Goal: Information Seeking & Learning: Check status

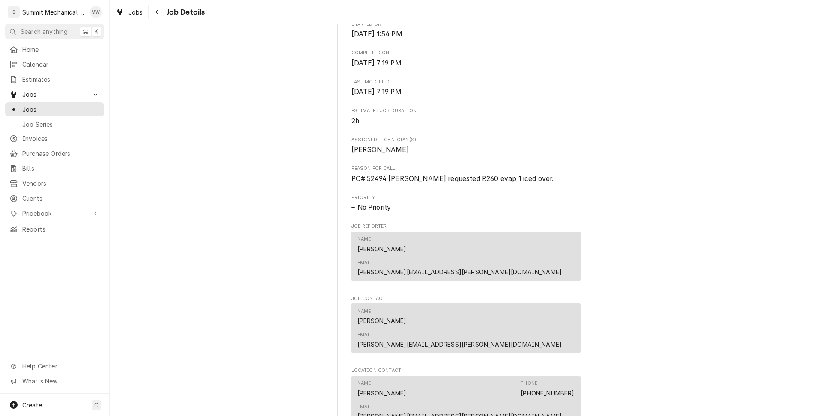
scroll to position [319, 0]
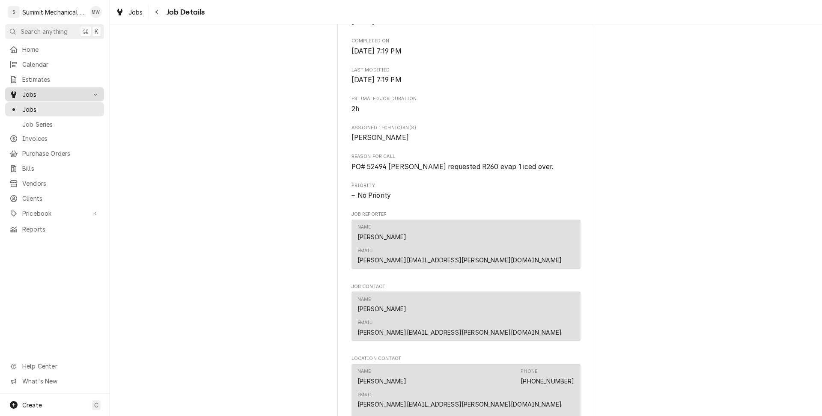
click at [45, 96] on div "Jobs" at bounding box center [54, 94] width 95 height 11
click at [29, 92] on span "Jobs" at bounding box center [54, 94] width 65 height 9
click at [33, 112] on link "Jobs" at bounding box center [54, 109] width 99 height 14
click at [61, 102] on link "Jobs" at bounding box center [54, 109] width 99 height 14
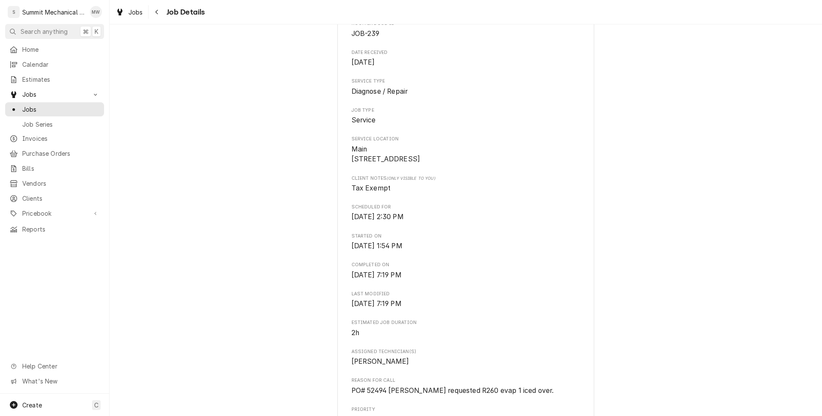
scroll to position [0, 0]
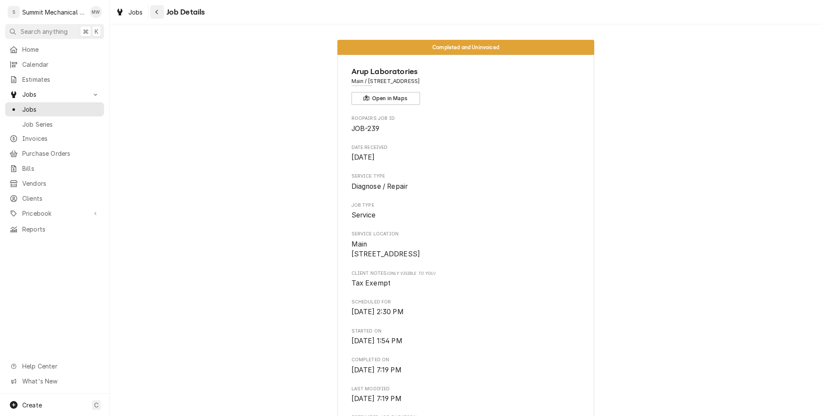
click at [156, 13] on icon "Navigate back" at bounding box center [157, 12] width 4 height 6
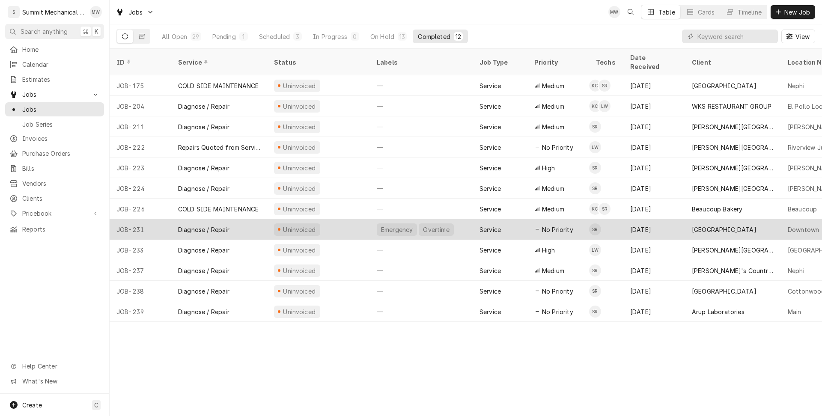
click at [252, 222] on div "Diagnose / Repair" at bounding box center [219, 229] width 96 height 21
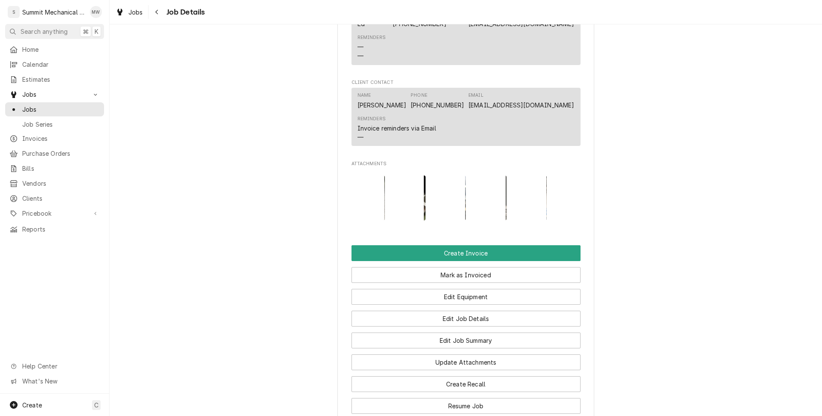
scroll to position [840, 0]
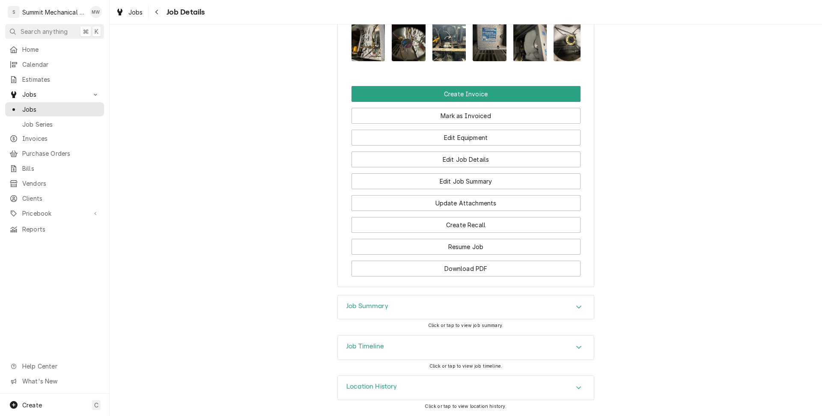
click at [456, 360] on div "Job Timeline" at bounding box center [466, 348] width 256 height 24
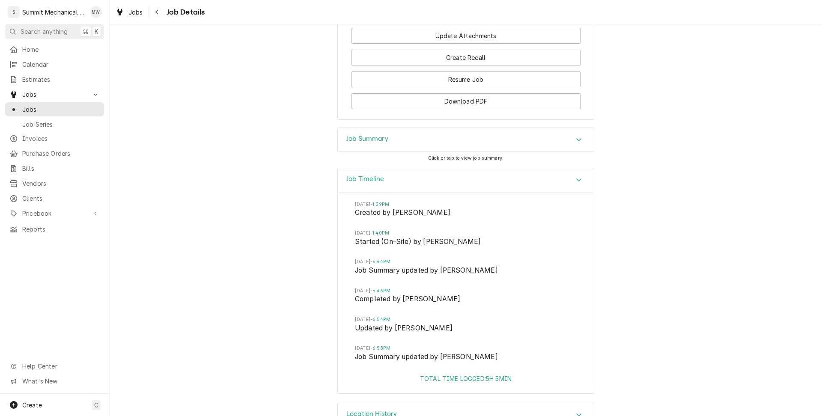
scroll to position [1034, 0]
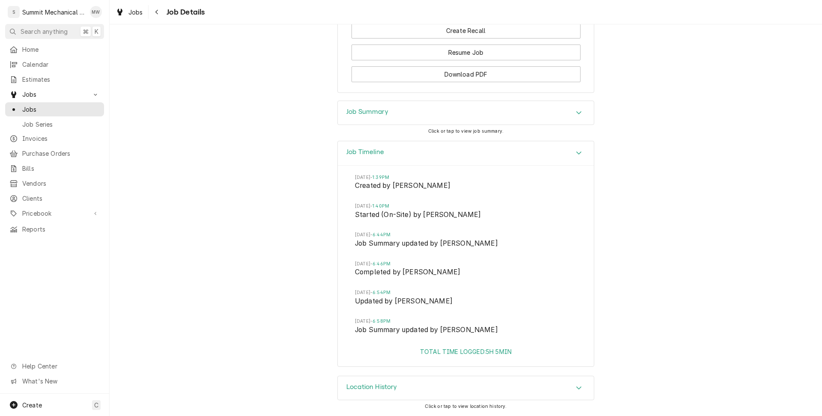
click at [429, 104] on div "Job Summary" at bounding box center [466, 113] width 256 height 24
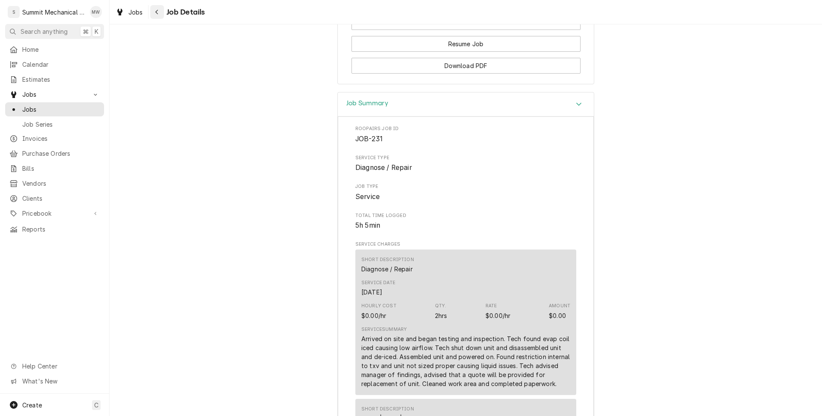
click at [155, 13] on icon "Navigate back" at bounding box center [157, 12] width 4 height 6
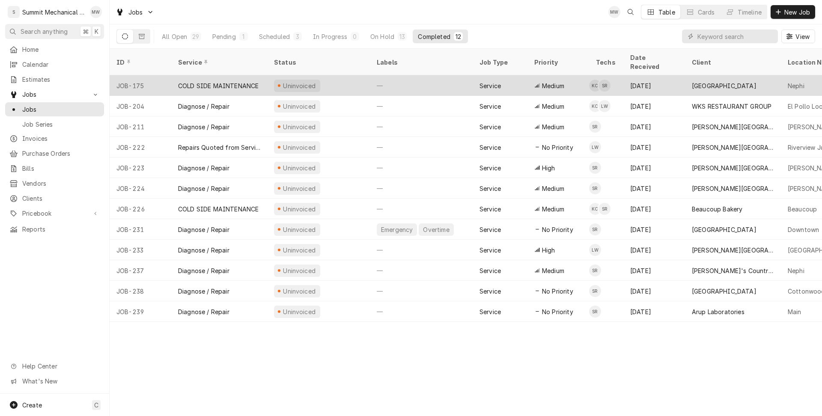
click at [225, 81] on div "COLD SIDE MAINTENANCE" at bounding box center [218, 85] width 81 height 9
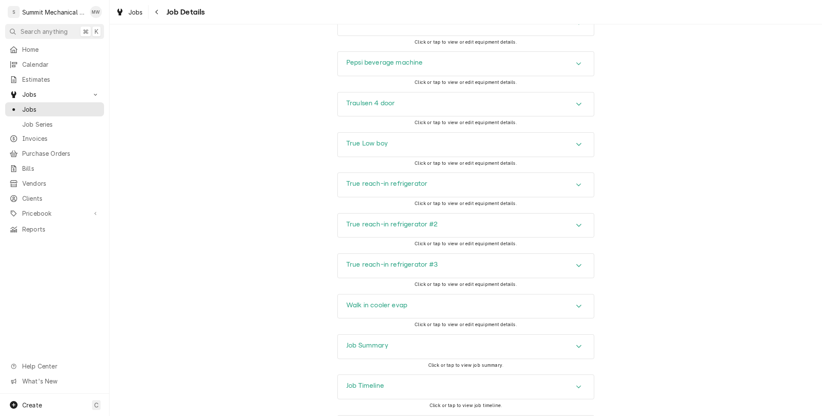
scroll to position [1337, 0]
click at [161, 13] on button "Navigate back" at bounding box center [157, 12] width 14 height 14
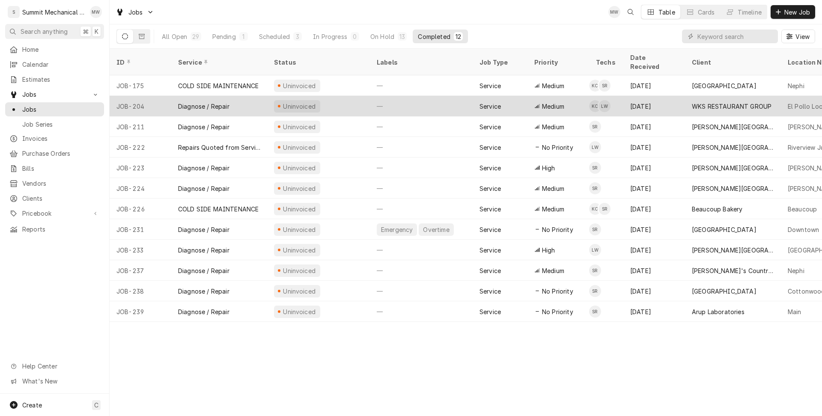
click at [233, 98] on div "Diagnose / Repair" at bounding box center [219, 106] width 96 height 21
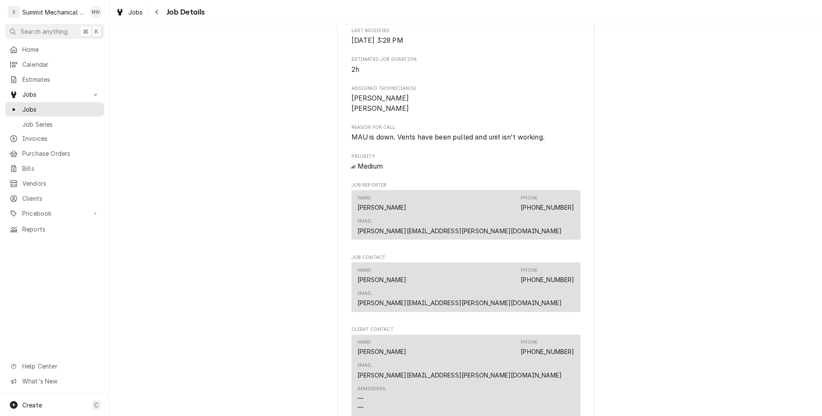
scroll to position [690, 0]
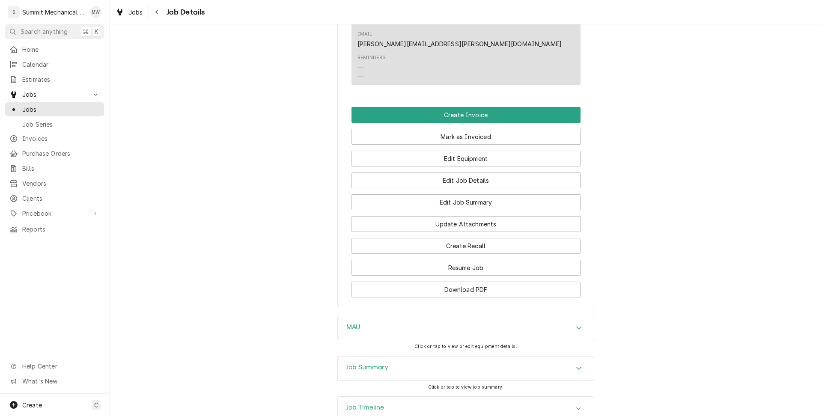
click at [410, 397] on div "Job Timeline" at bounding box center [466, 409] width 256 height 24
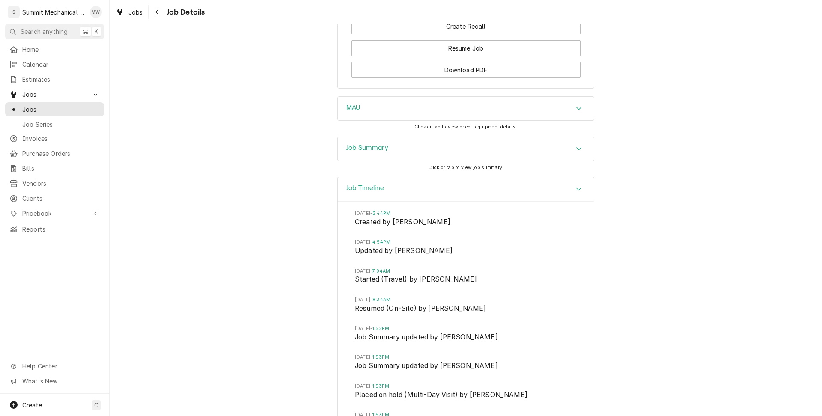
scroll to position [1077, 0]
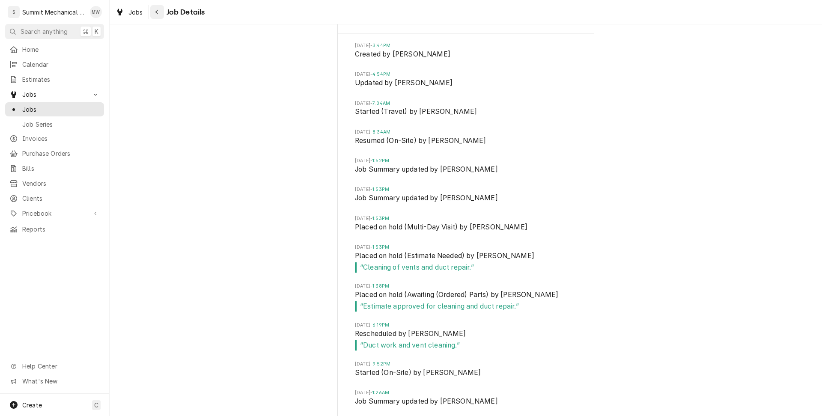
click at [156, 10] on icon "Navigate back" at bounding box center [157, 12] width 4 height 6
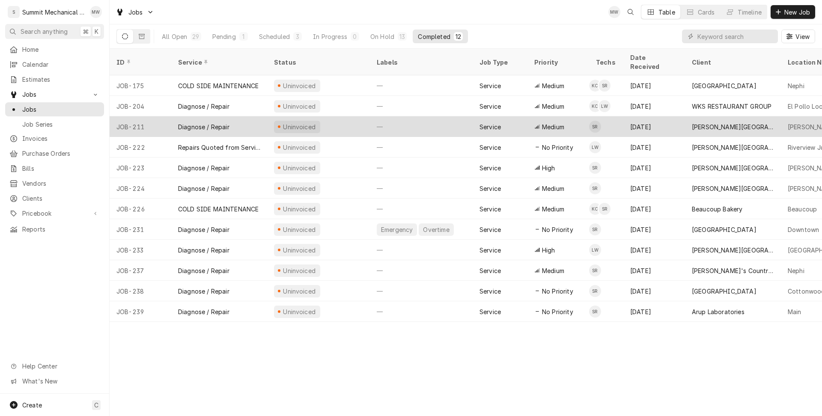
click at [195, 122] on div "Diagnose / Repair" at bounding box center [203, 126] width 51 height 9
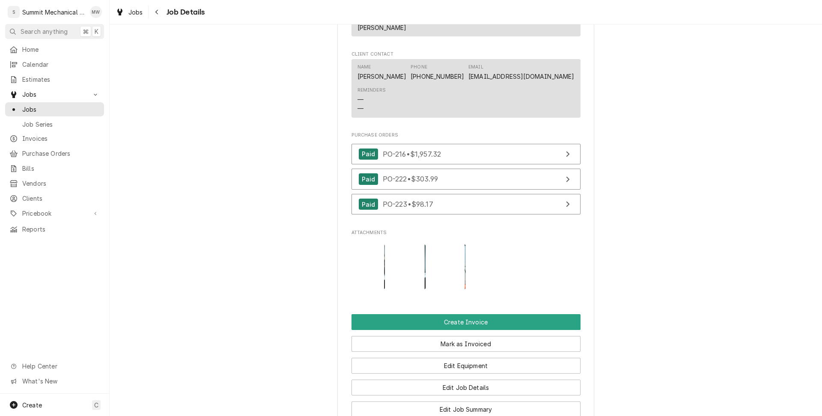
scroll to position [796, 0]
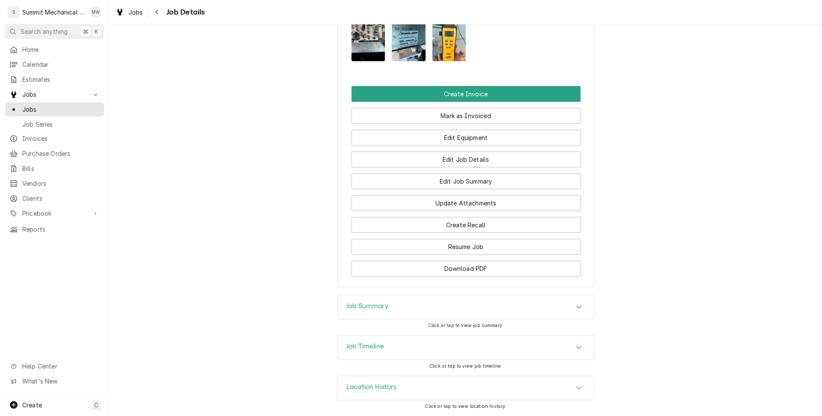
click at [408, 328] on div "Job Summary Click or tap to view job summary." at bounding box center [465, 315] width 257 height 40
click at [408, 343] on div "Job Timeline" at bounding box center [466, 348] width 256 height 24
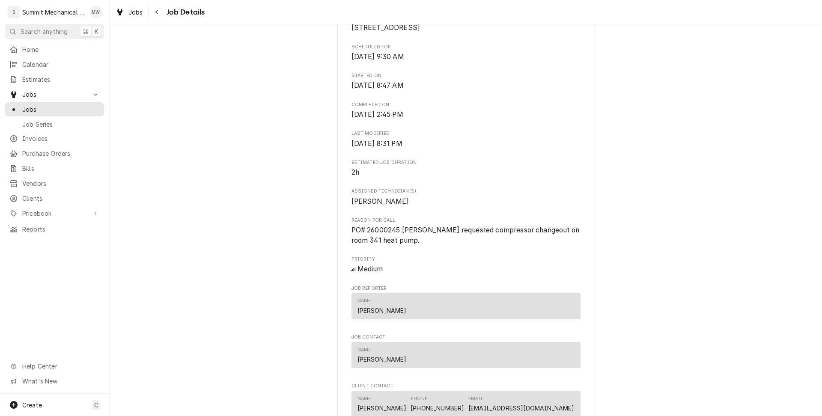
scroll to position [0, 0]
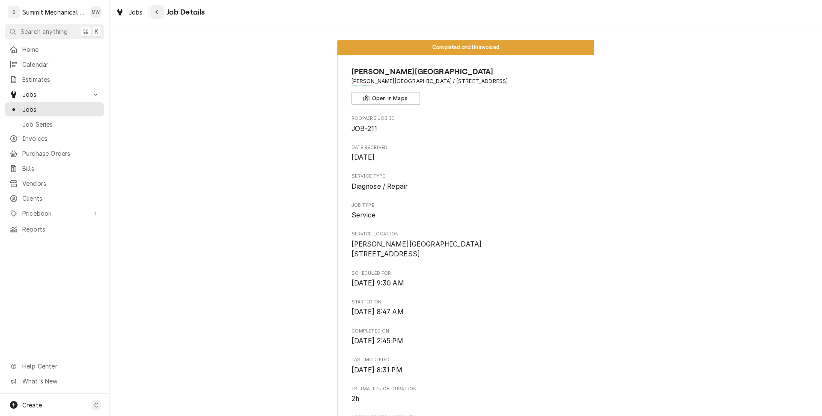
click at [153, 11] on div "Navigate back" at bounding box center [157, 12] width 9 height 9
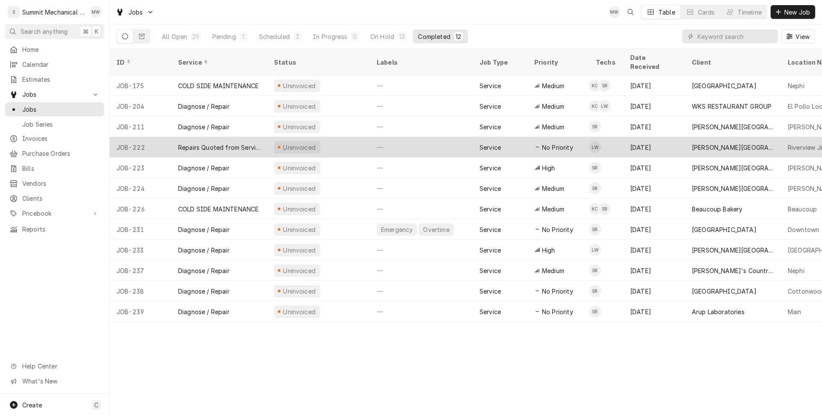
click at [244, 143] on div "Repairs Quoted from Service Call" at bounding box center [219, 147] width 96 height 21
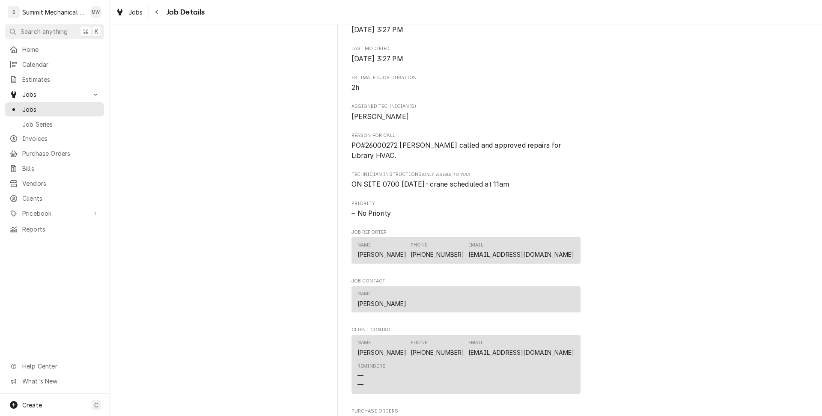
scroll to position [487, 0]
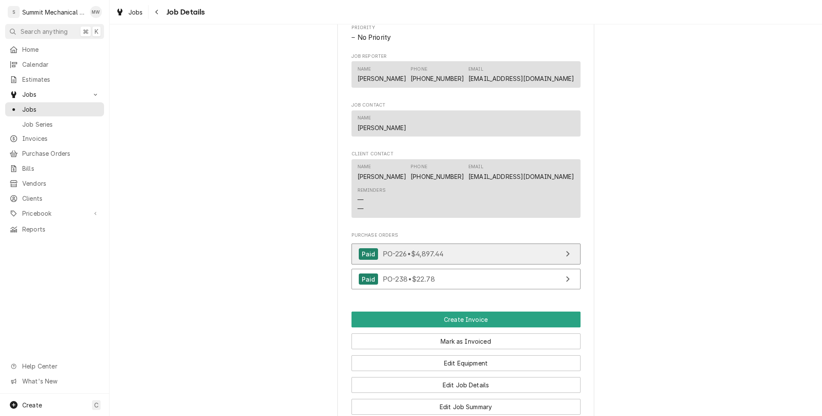
click at [404, 257] on div "Paid PO-226 • $4,897.44" at bounding box center [401, 254] width 85 height 12
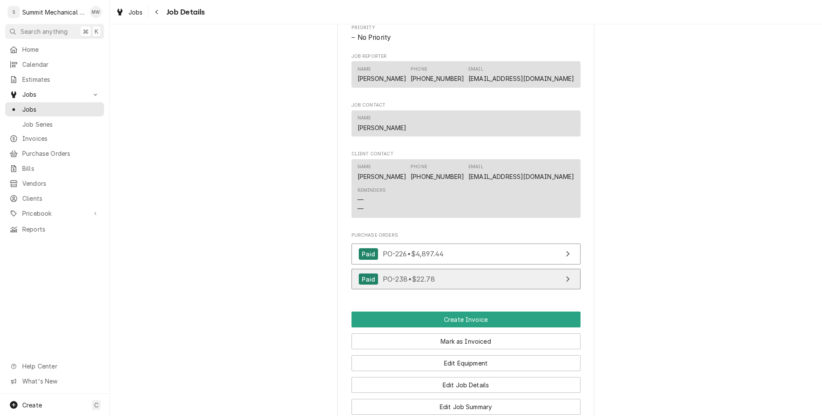
click at [429, 276] on span "PO-238 • $22.78" at bounding box center [409, 279] width 52 height 9
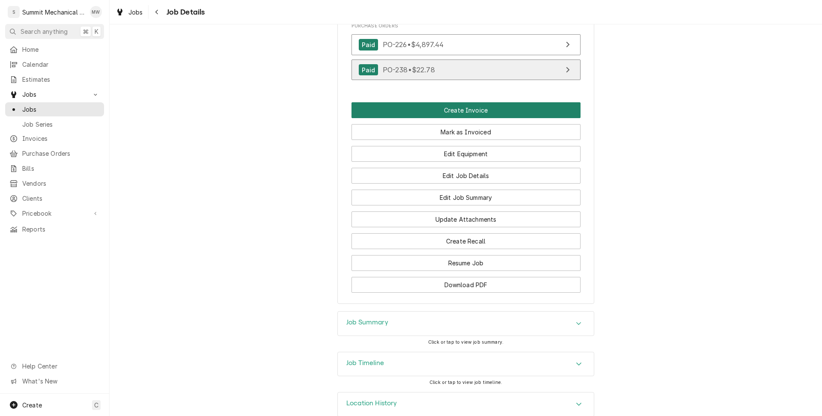
scroll to position [712, 0]
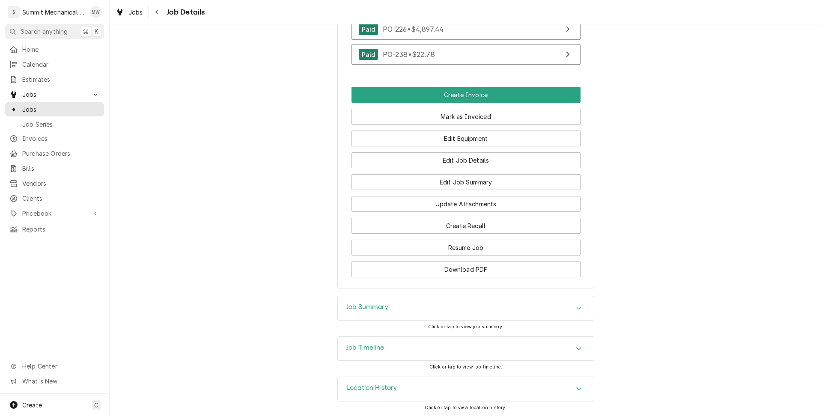
click at [450, 303] on div "Job Summary" at bounding box center [466, 308] width 256 height 24
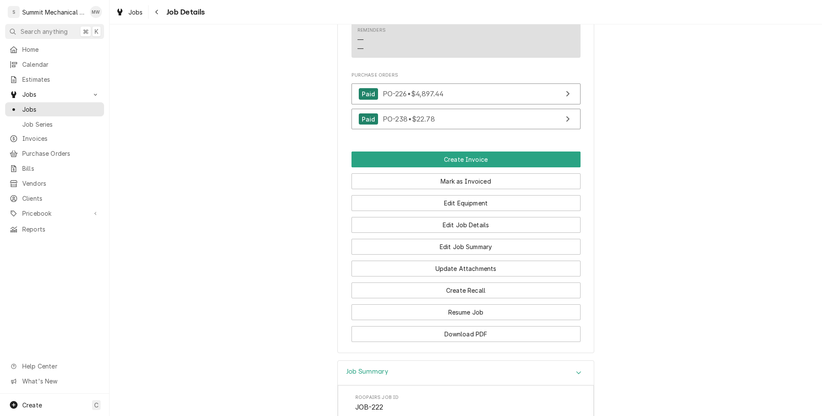
scroll to position [614, 0]
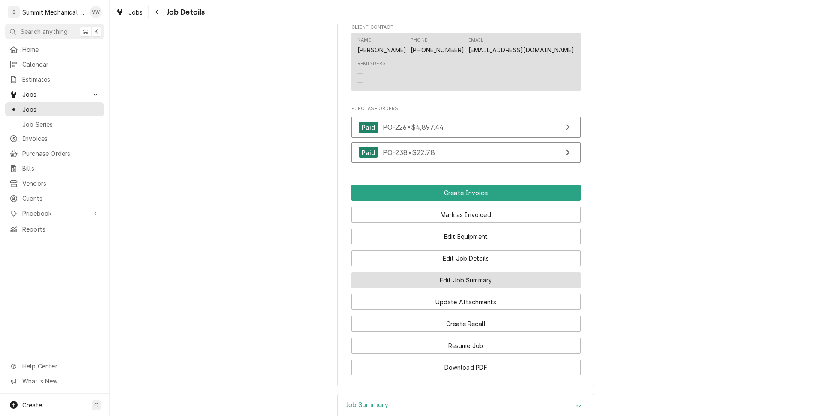
click at [450, 277] on button "Edit Job Summary" at bounding box center [466, 280] width 229 height 16
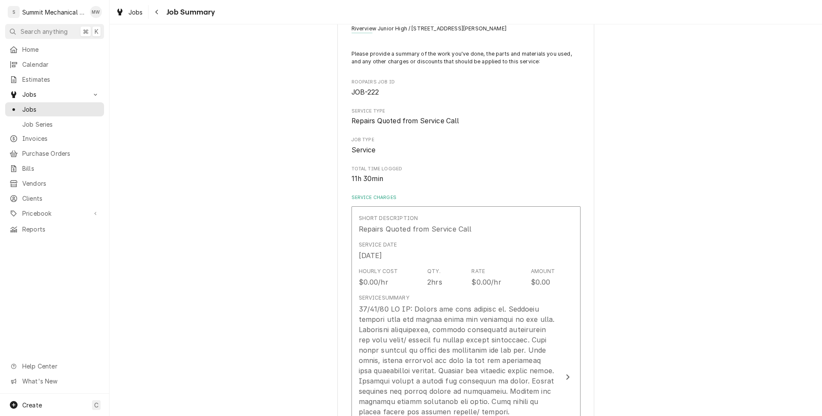
scroll to position [32, 0]
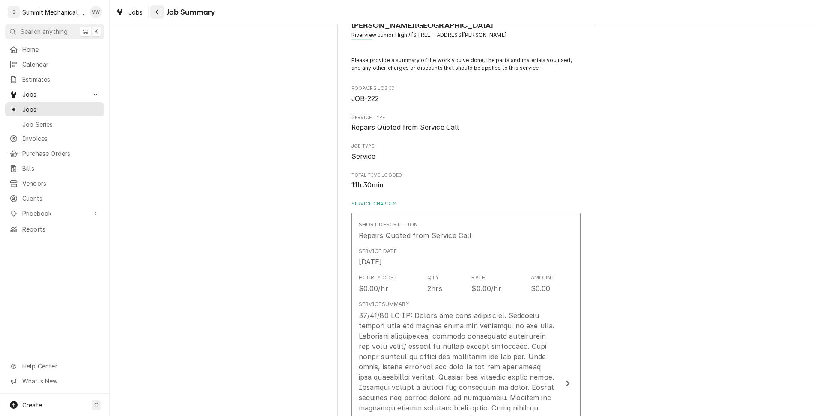
click at [161, 13] on button "Navigate back" at bounding box center [157, 12] width 14 height 14
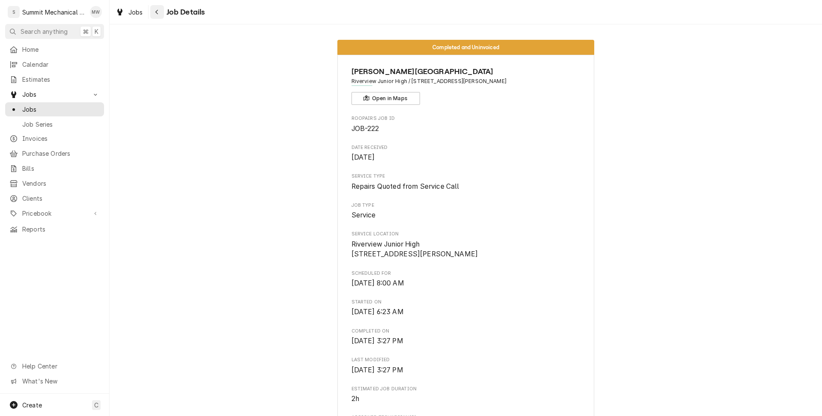
click at [160, 14] on div "Navigate back" at bounding box center [157, 12] width 9 height 9
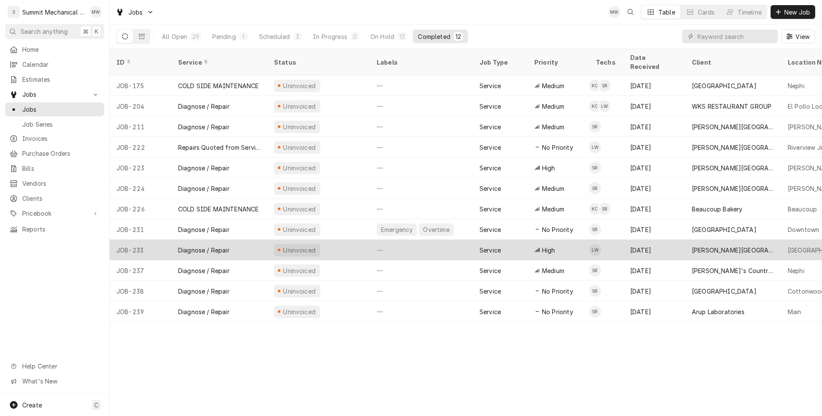
click at [250, 240] on div "Diagnose / Repair" at bounding box center [219, 250] width 96 height 21
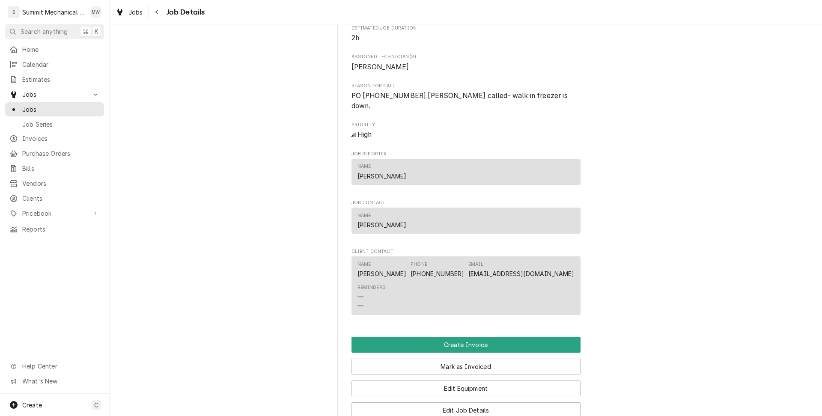
scroll to position [584, 0]
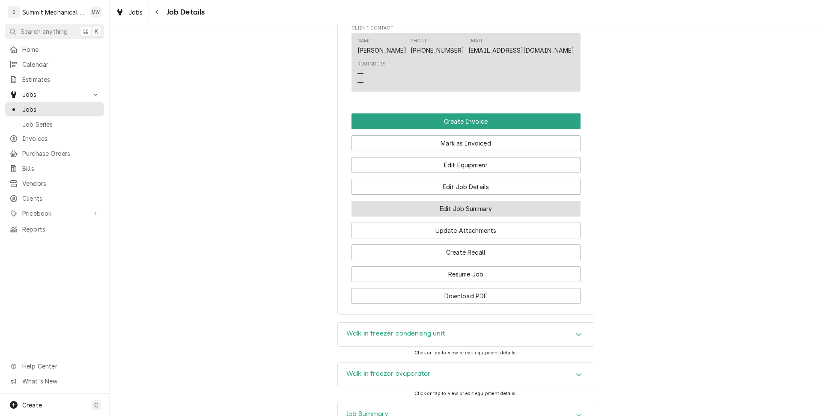
click at [445, 208] on button "Edit Job Summary" at bounding box center [466, 209] width 229 height 16
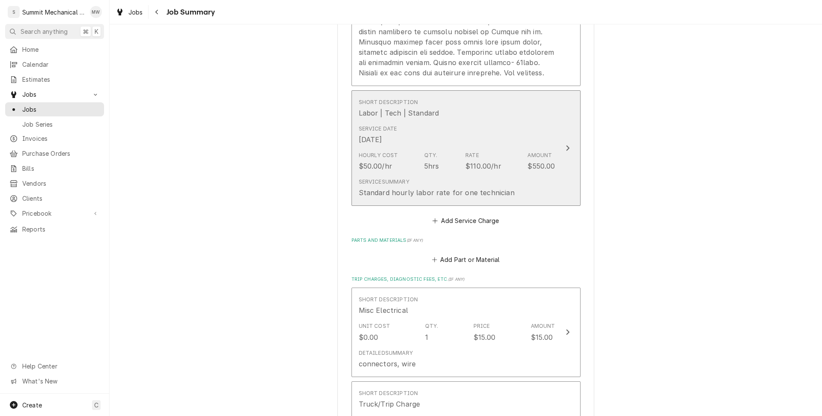
scroll to position [132, 0]
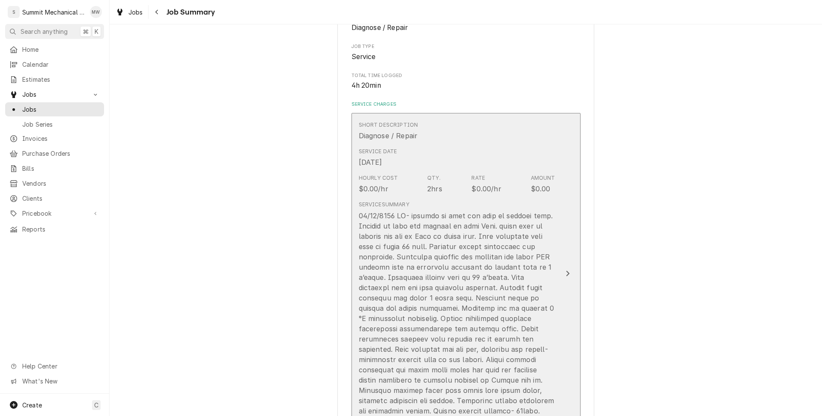
click at [435, 190] on div "2hrs" at bounding box center [434, 189] width 15 height 10
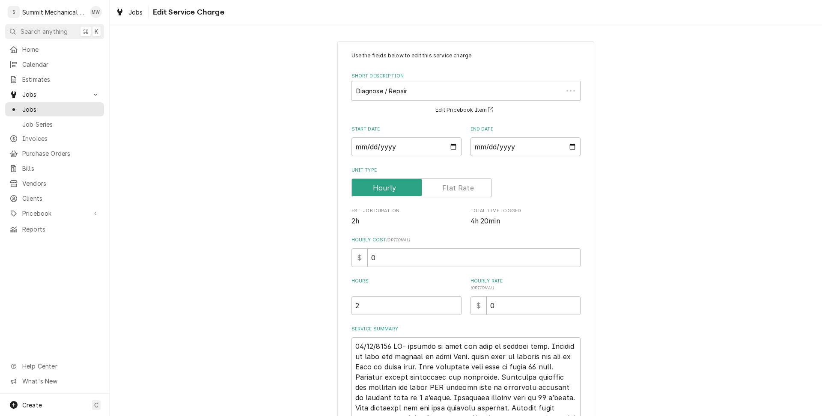
click at [371, 159] on div "Use the fields below to edit this service charge Short Description Diagnose / R…" at bounding box center [466, 296] width 229 height 489
click at [367, 308] on input "2" at bounding box center [407, 305] width 110 height 19
type textarea "x"
type input "5"
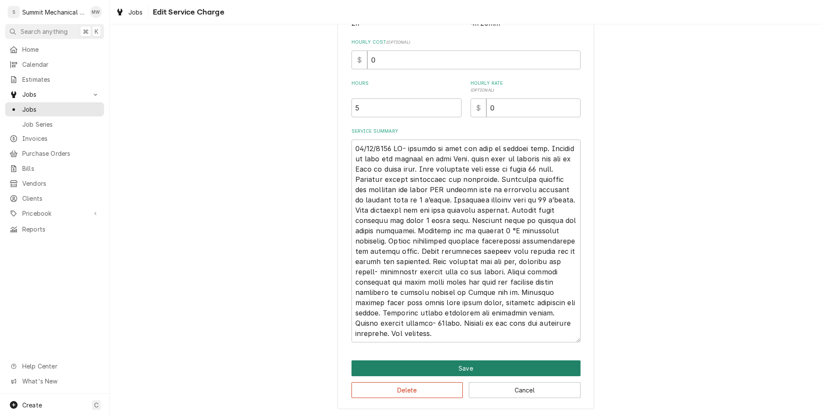
click at [417, 369] on button "Save" at bounding box center [466, 369] width 229 height 16
type textarea "x"
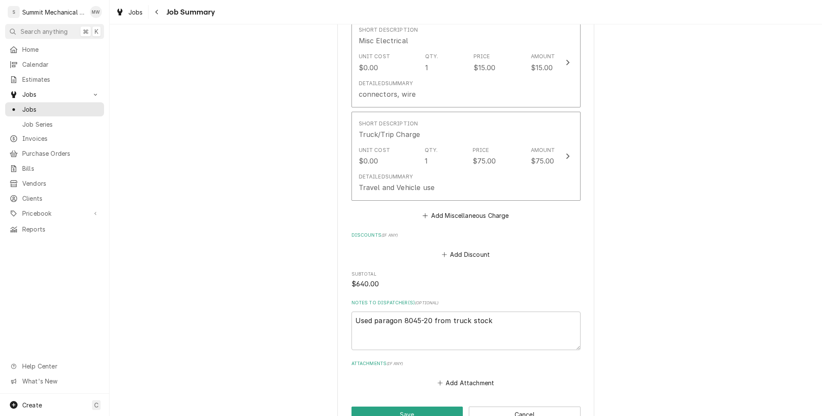
scroll to position [759, 0]
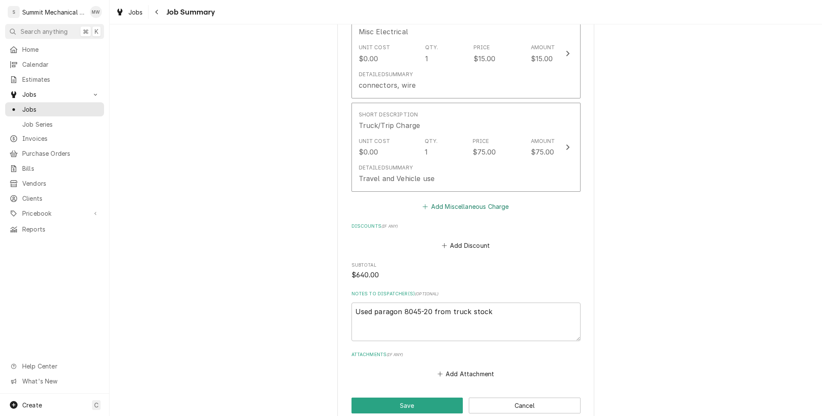
click at [462, 212] on button "Add Miscellaneous Charge" at bounding box center [465, 207] width 89 height 12
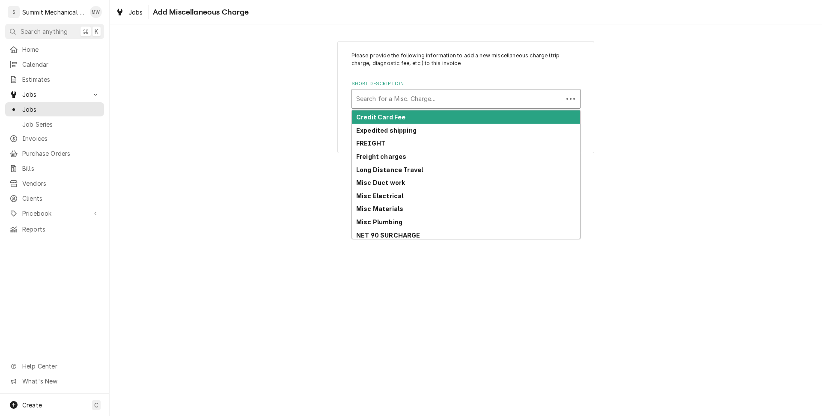
click at [427, 97] on div "Short Description" at bounding box center [457, 98] width 203 height 15
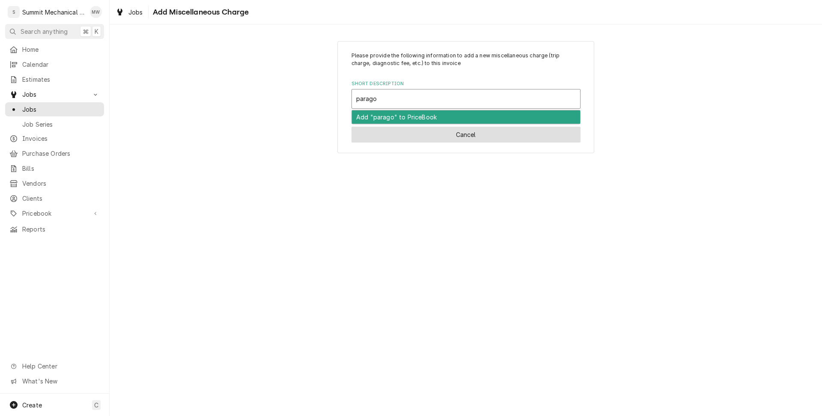
type input "parago"
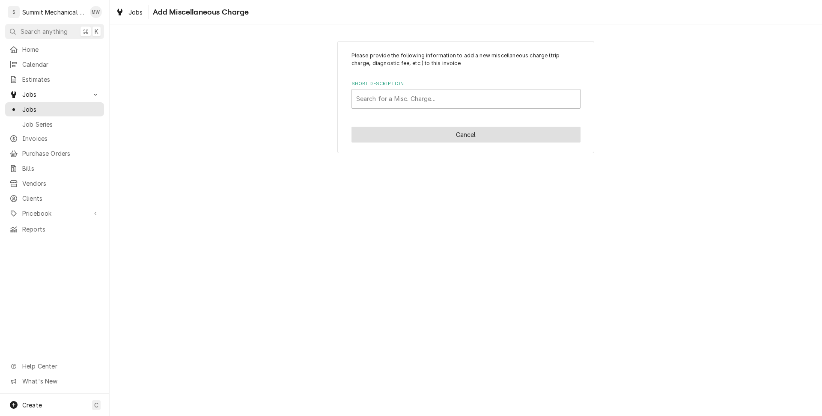
click at [526, 142] on button "Cancel" at bounding box center [466, 135] width 229 height 16
type textarea "x"
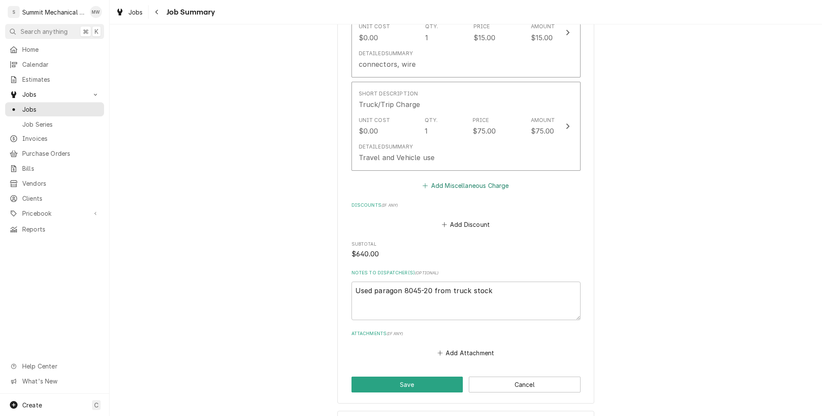
click at [453, 192] on button "Add Miscellaneous Charge" at bounding box center [465, 186] width 89 height 12
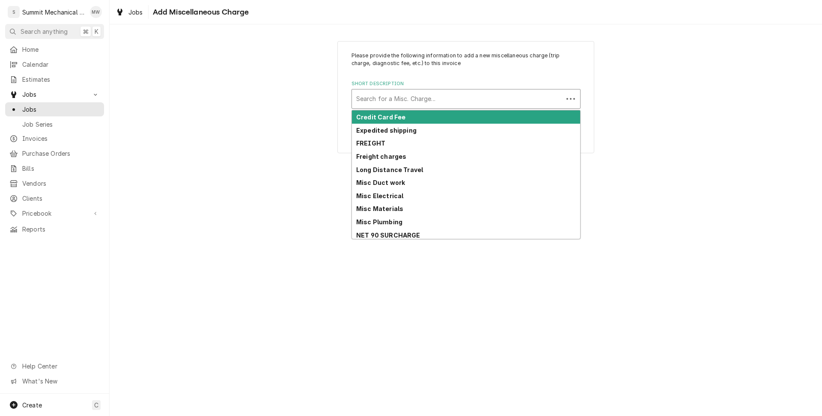
click at [405, 102] on div "Short Description" at bounding box center [457, 98] width 203 height 15
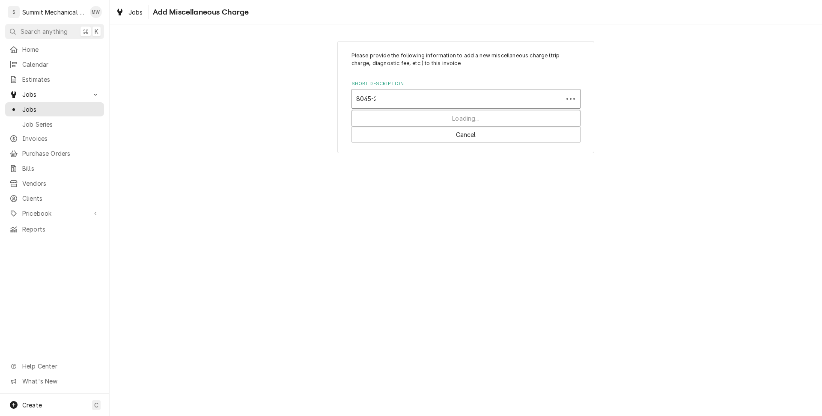
type input "8045-20"
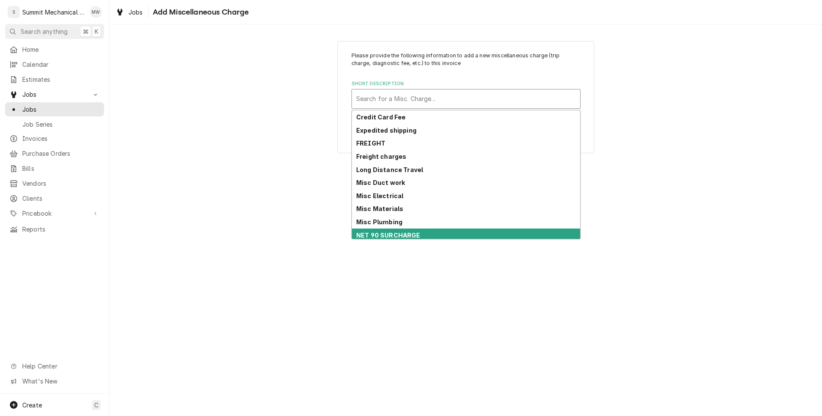
click at [578, 292] on div "Please provide the following information to add a new miscellaneous charge (tri…" at bounding box center [466, 220] width 713 height 392
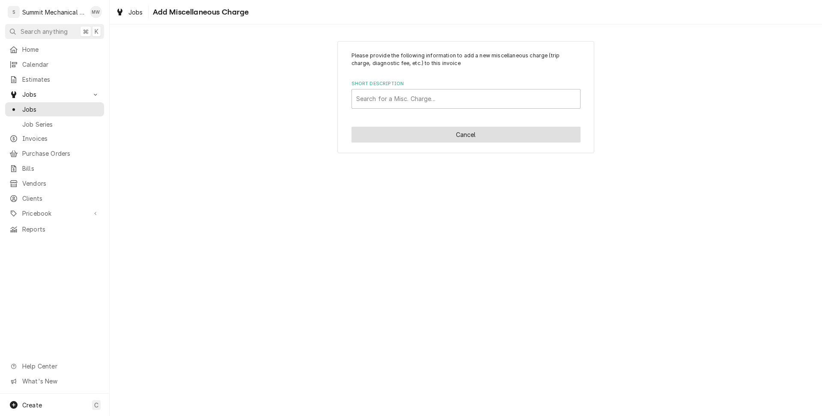
click at [458, 139] on button "Cancel" at bounding box center [466, 135] width 229 height 16
type textarea "x"
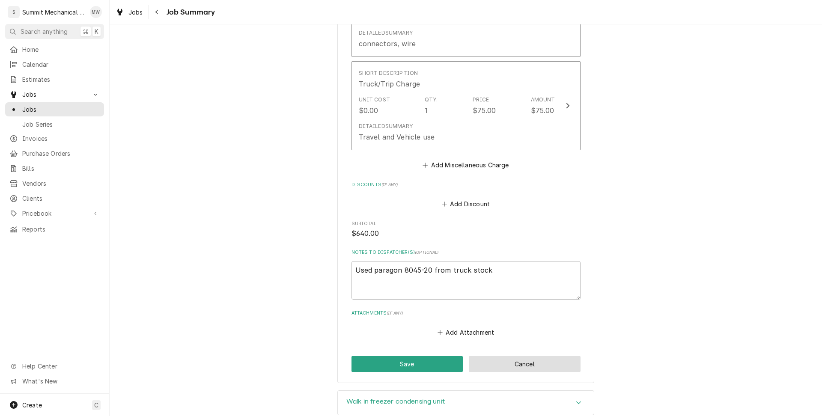
click at [563, 370] on button "Cancel" at bounding box center [525, 364] width 112 height 16
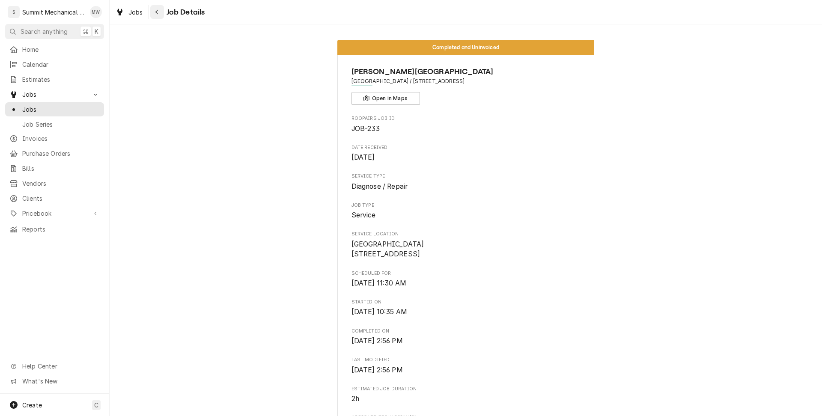
click at [152, 12] on button "Navigate back" at bounding box center [157, 12] width 14 height 14
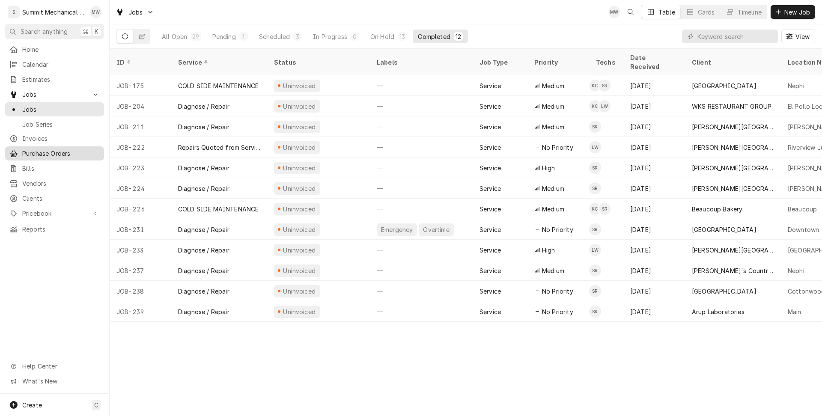
click at [39, 149] on span "Purchase Orders" at bounding box center [61, 153] width 78 height 9
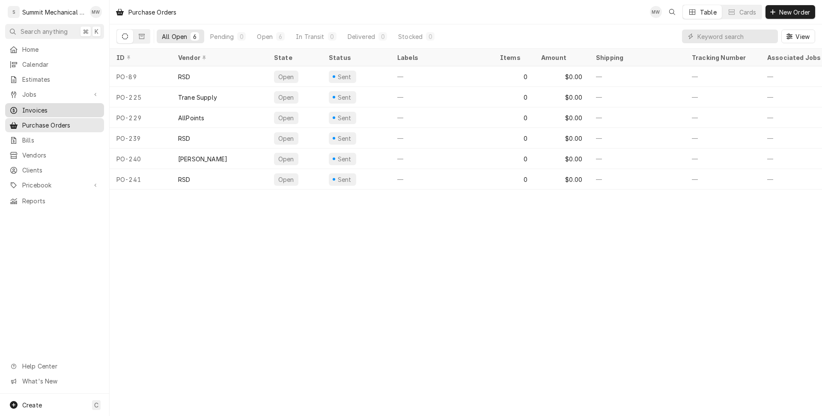
click at [49, 105] on div "Invoices" at bounding box center [54, 110] width 95 height 11
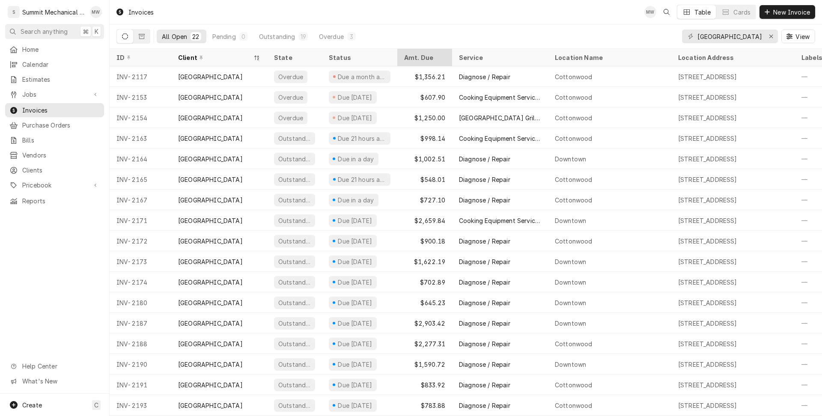
click at [415, 55] on div "Amt. Due" at bounding box center [423, 57] width 39 height 9
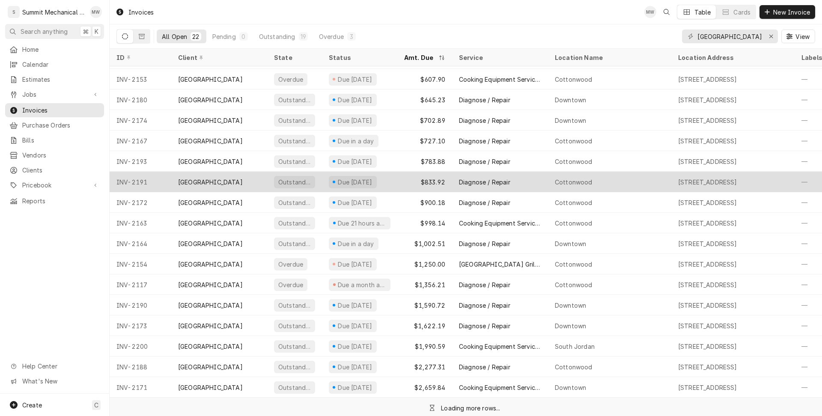
scroll to position [101, 0]
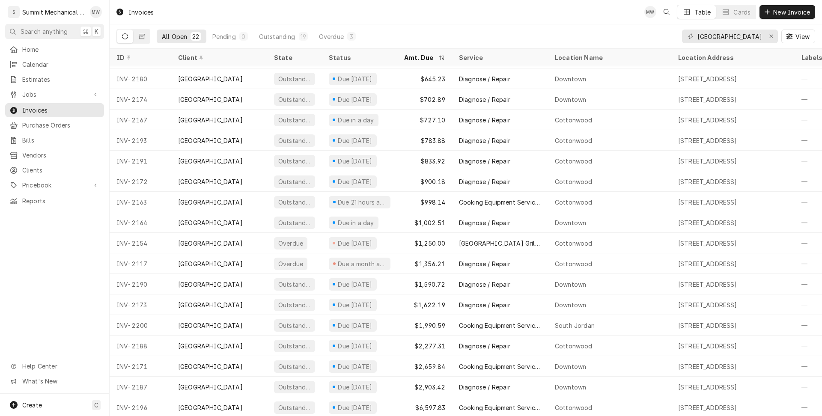
click at [189, 36] on button "All Open 22" at bounding box center [182, 37] width 50 height 14
click at [187, 35] on button "All Open 22" at bounding box center [182, 37] width 50 height 14
click at [145, 35] on button "Dynamic Content Wrapper" at bounding box center [142, 37] width 16 height 14
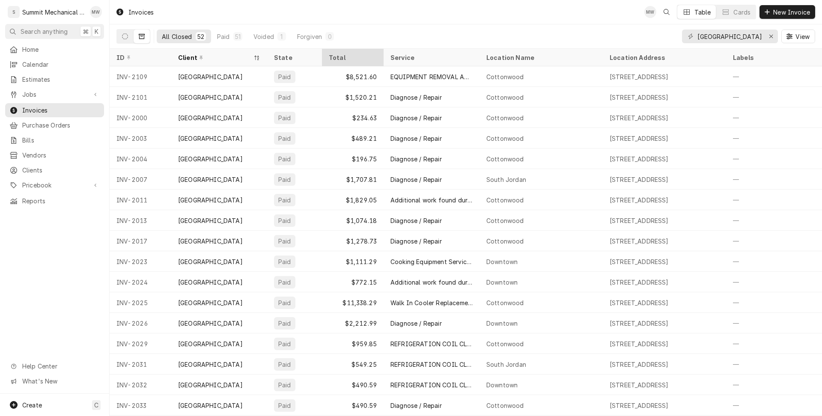
click at [355, 57] on div "Total" at bounding box center [352, 57] width 46 height 9
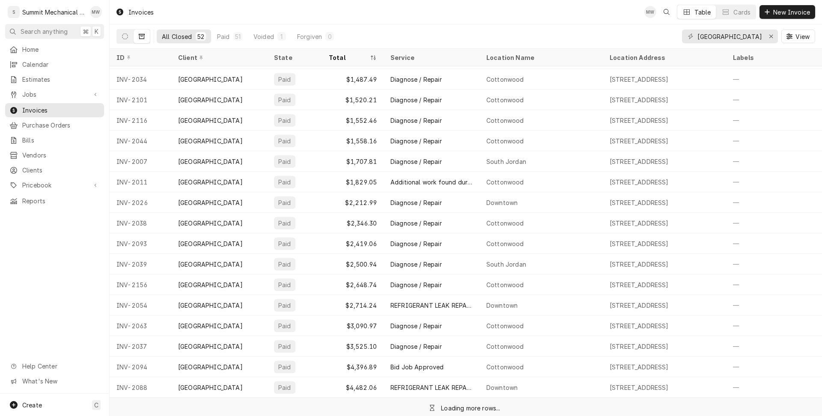
scroll to position [717, 0]
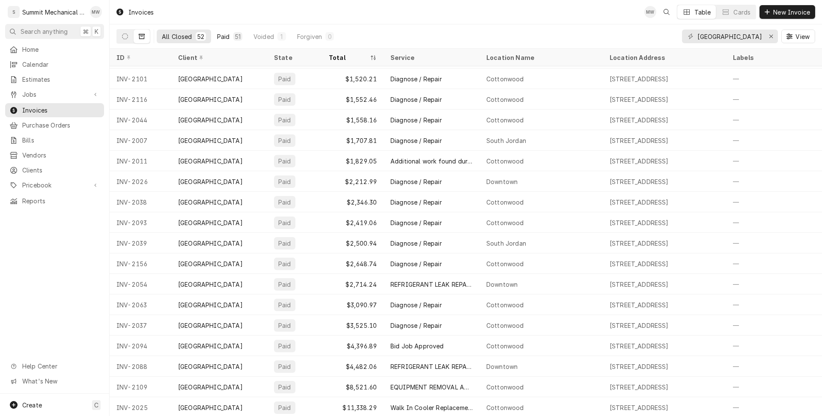
click at [228, 38] on div "Paid" at bounding box center [223, 36] width 13 height 9
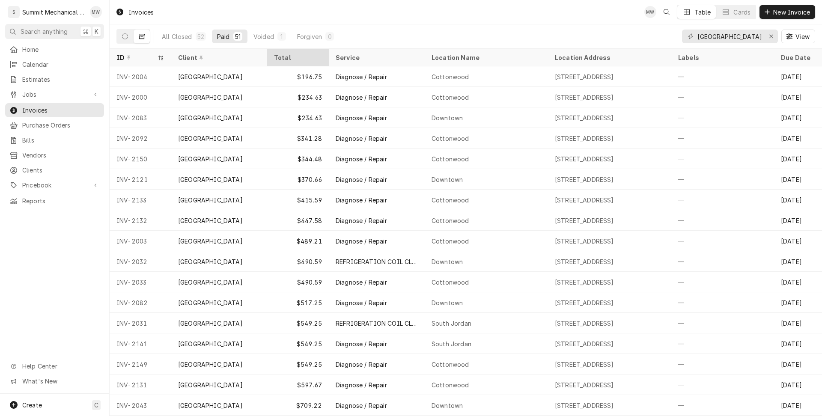
click at [303, 61] on div "Total" at bounding box center [298, 58] width 58 height 14
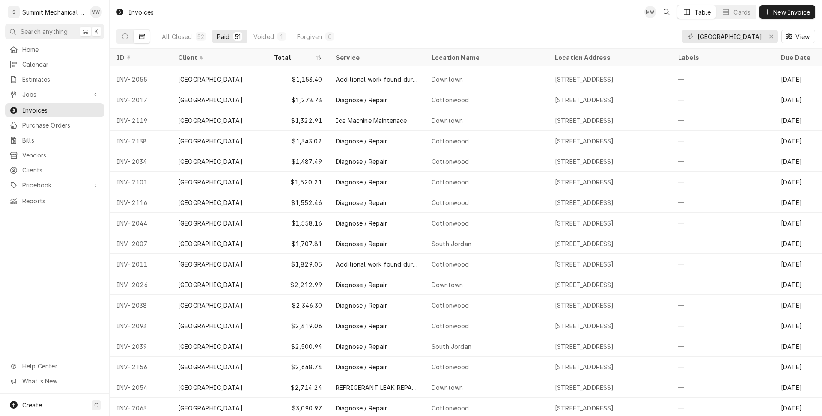
scroll to position [696, 0]
click at [769, 38] on icon "Erase input" at bounding box center [770, 36] width 3 height 3
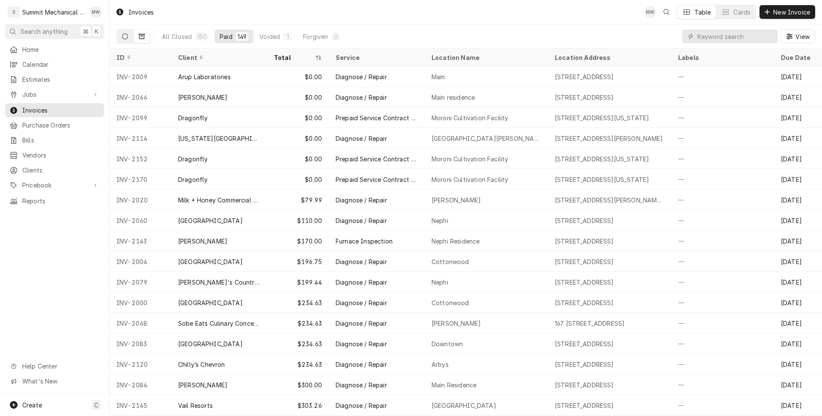
click at [127, 37] on icon "Dynamic Content Wrapper" at bounding box center [125, 36] width 6 height 6
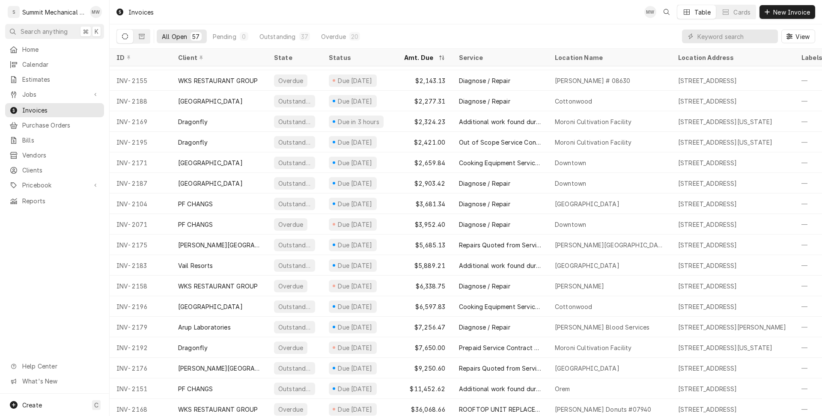
scroll to position [820, 0]
click at [181, 35] on div "All Open" at bounding box center [174, 36] width 25 height 9
click at [146, 38] on button "Dynamic Content Wrapper" at bounding box center [142, 37] width 16 height 14
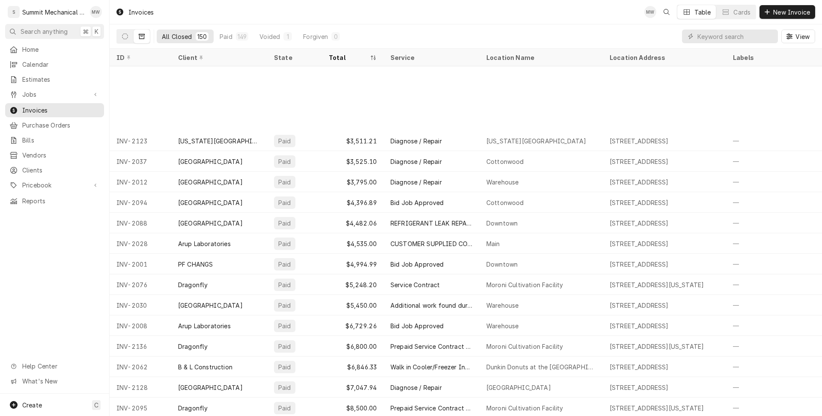
scroll to position [2731, 0]
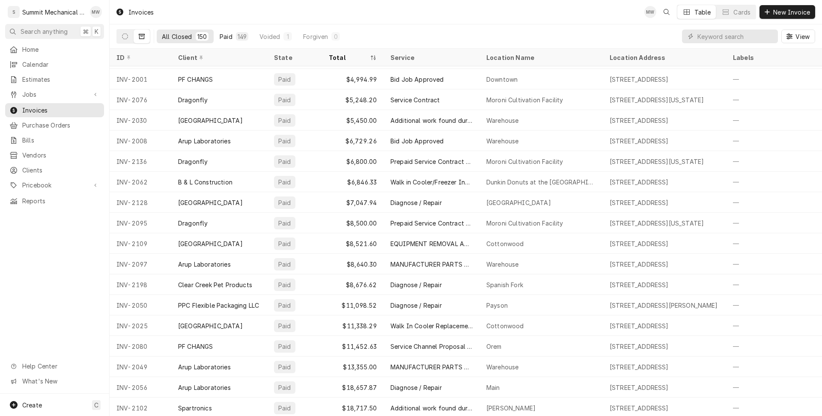
click at [231, 32] on button "Paid 149" at bounding box center [234, 37] width 39 height 14
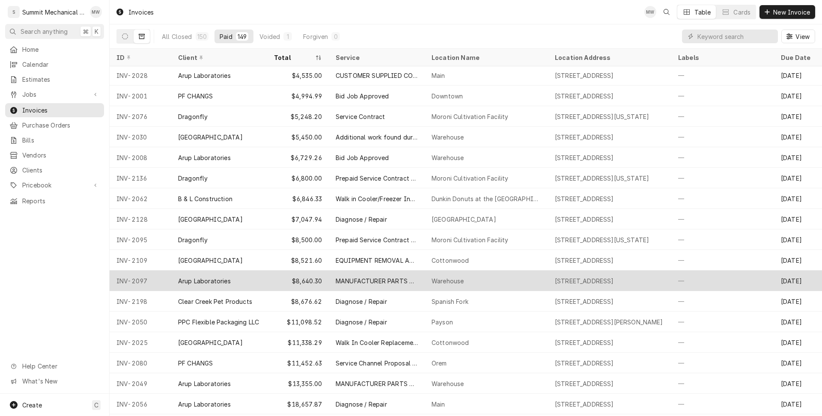
scroll to position [2694, 0]
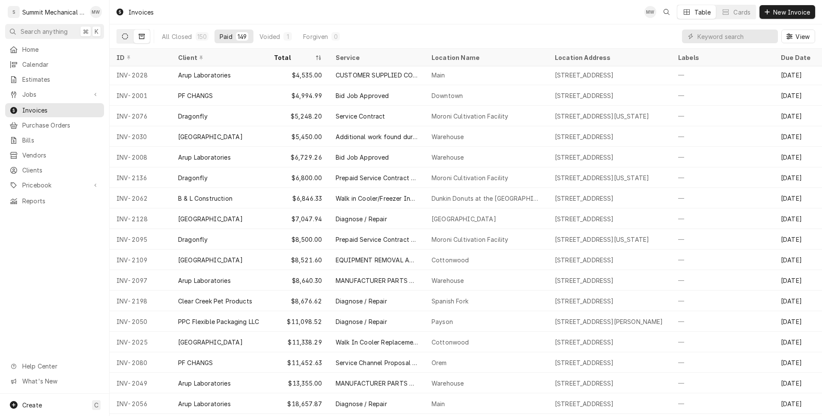
click at [122, 37] on icon "Dynamic Content Wrapper" at bounding box center [125, 36] width 6 height 6
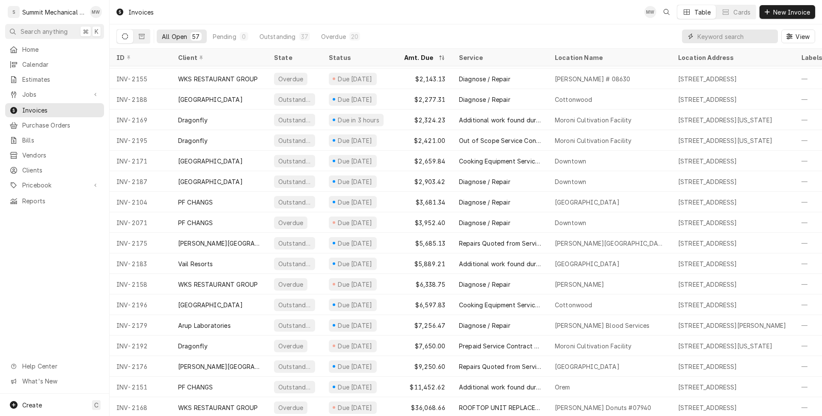
click at [752, 39] on input "Dynamic Content Wrapper" at bounding box center [736, 37] width 76 height 14
type input "Market Stree"
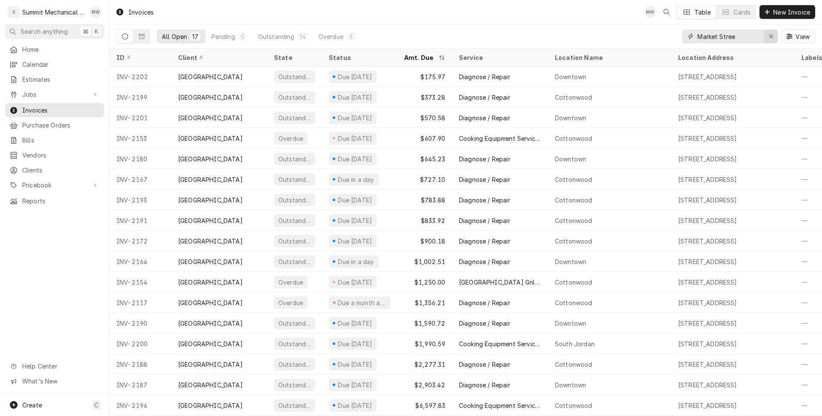
click at [775, 36] on div "Erase input" at bounding box center [771, 36] width 9 height 9
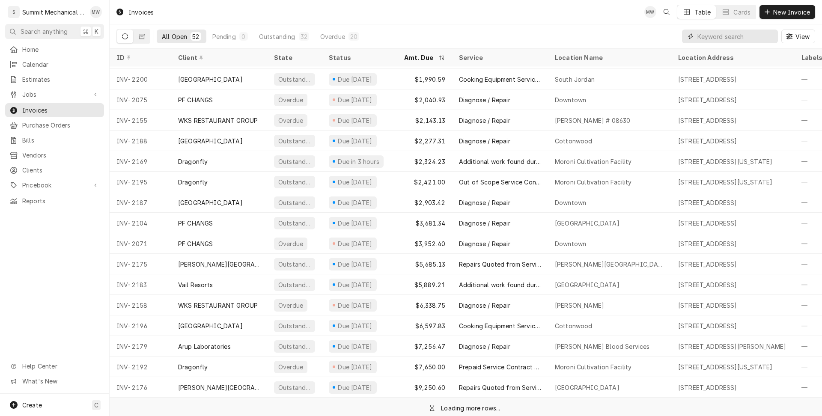
scroll to position [717, 0]
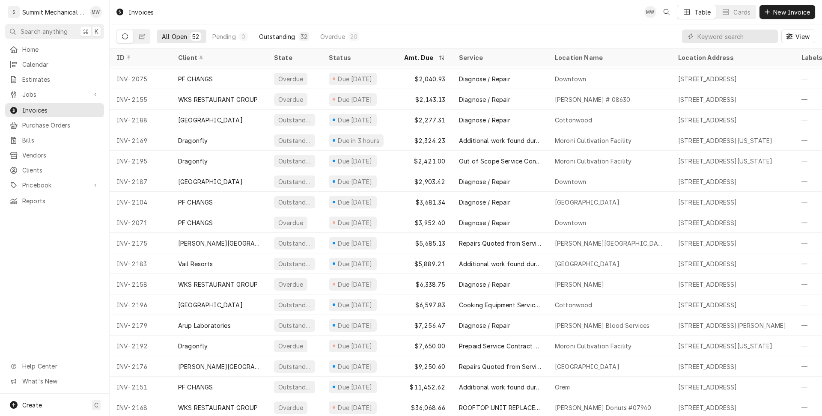
click at [297, 41] on button "Outstanding 32" at bounding box center [284, 37] width 60 height 14
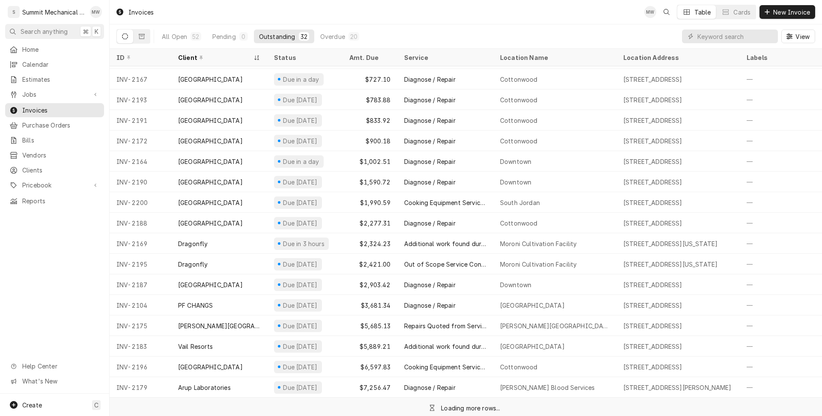
scroll to position [306, 0]
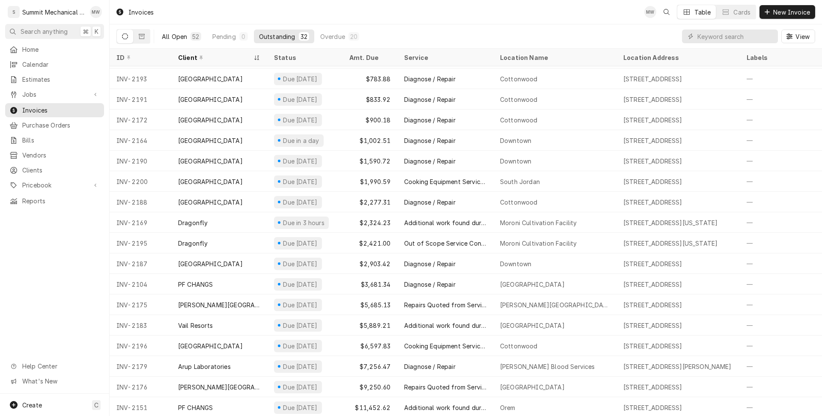
click at [162, 35] on div "All Open" at bounding box center [174, 36] width 25 height 9
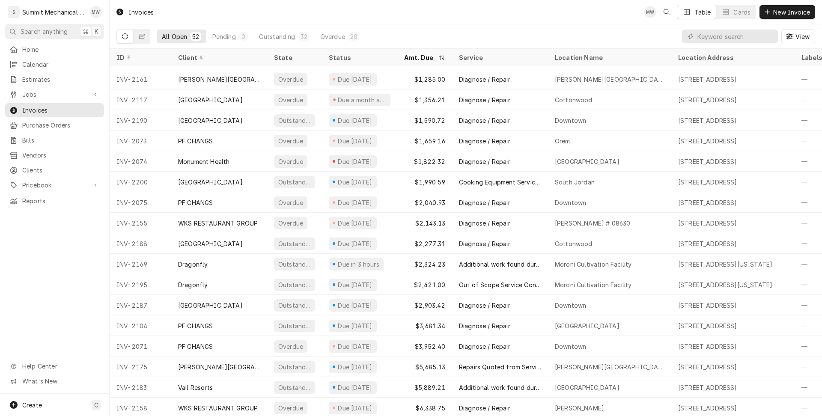
scroll to position [717, 0]
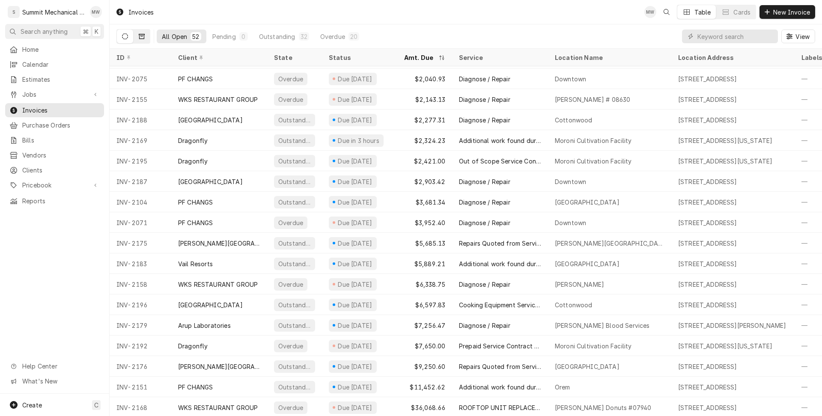
click at [137, 37] on button "Dynamic Content Wrapper" at bounding box center [142, 37] width 16 height 14
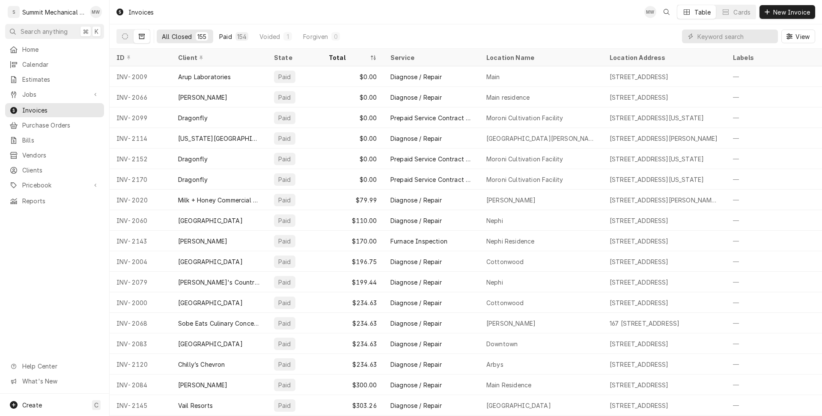
click at [245, 34] on div "154" at bounding box center [242, 36] width 13 height 9
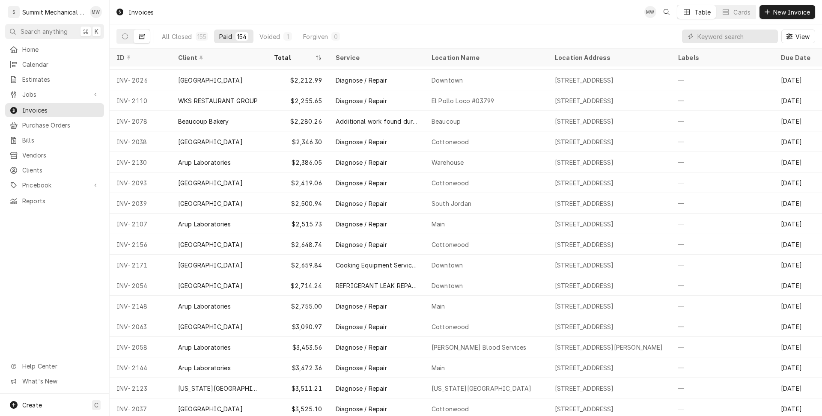
scroll to position [2381, 0]
click at [129, 38] on button "Dynamic Content Wrapper" at bounding box center [125, 37] width 16 height 14
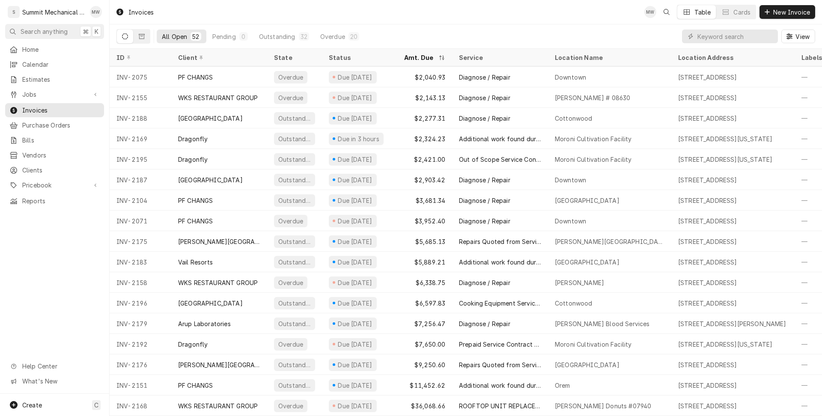
scroll to position [717, 0]
click at [708, 42] on input "Dynamic Content Wrapper" at bounding box center [736, 37] width 76 height 14
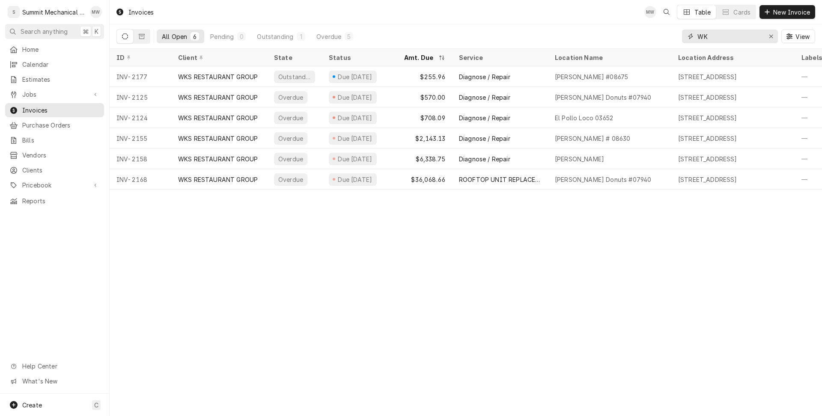
type input "W"
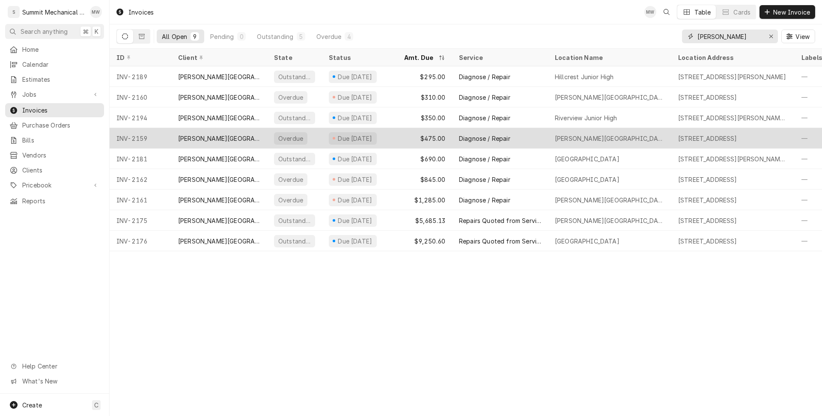
type input "MURRAY"
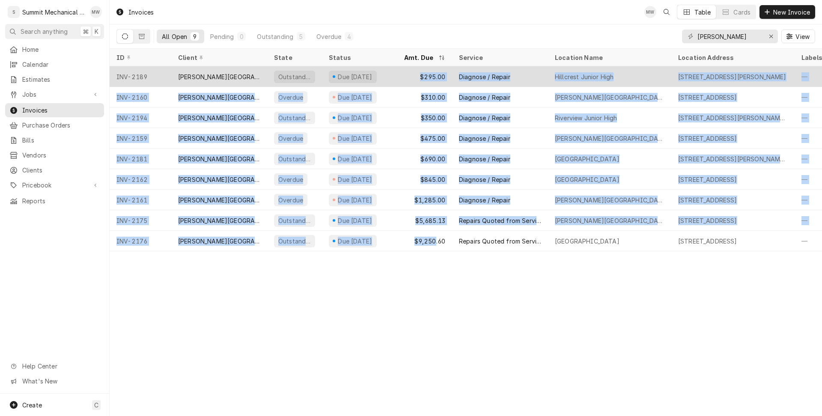
drag, startPoint x: 436, startPoint y: 241, endPoint x: 414, endPoint y: 77, distance: 165.0
click at [414, 77] on tbody "INV-2189 Murray School District Outstanding Due in 11 days $295.00 Diagnose / R…" at bounding box center [466, 158] width 713 height 185
copy tbody "$295.00 Diagnose / Repair Hillcrest Junior High 178 E 5300 S, Murray, UT 84107 …"
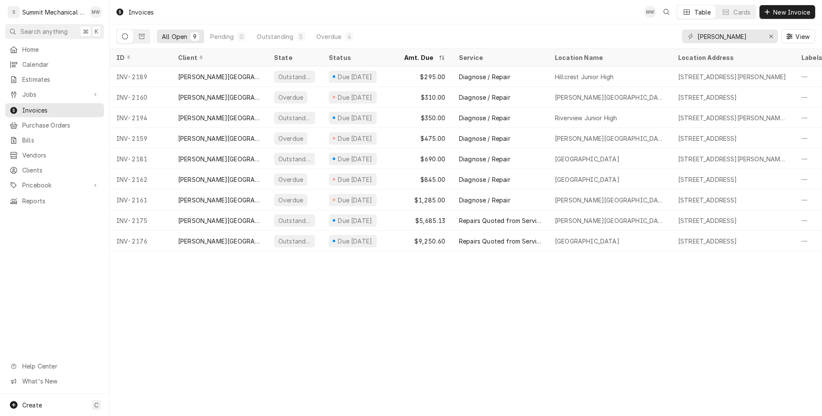
click at [426, 299] on div "Invoices MW Table Cards New Invoice All Open 9 Pending 0 Outstanding 5 Overdue …" at bounding box center [466, 208] width 713 height 416
